Goal: Browse casually

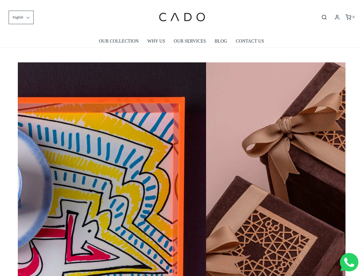
scroll to position [0, 2297]
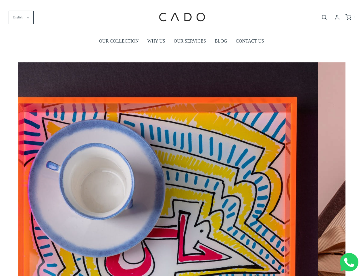
click at [21, 17] on span "English" at bounding box center [18, 17] width 11 height 5
click at [325, 17] on icon "Open search bar" at bounding box center [324, 17] width 7 height 6
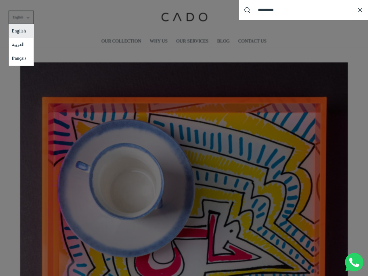
click at [182, 167] on div "Search our site cadogifting Loading..." at bounding box center [184, 138] width 368 height 276
